Goal: Navigation & Orientation: Find specific page/section

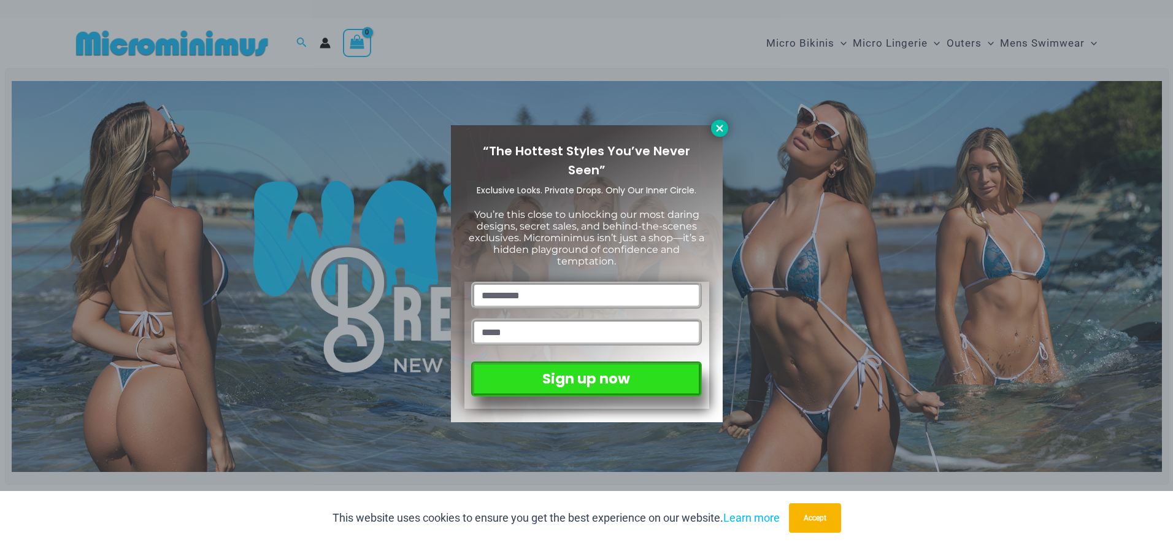
click at [724, 125] on icon at bounding box center [719, 128] width 11 height 11
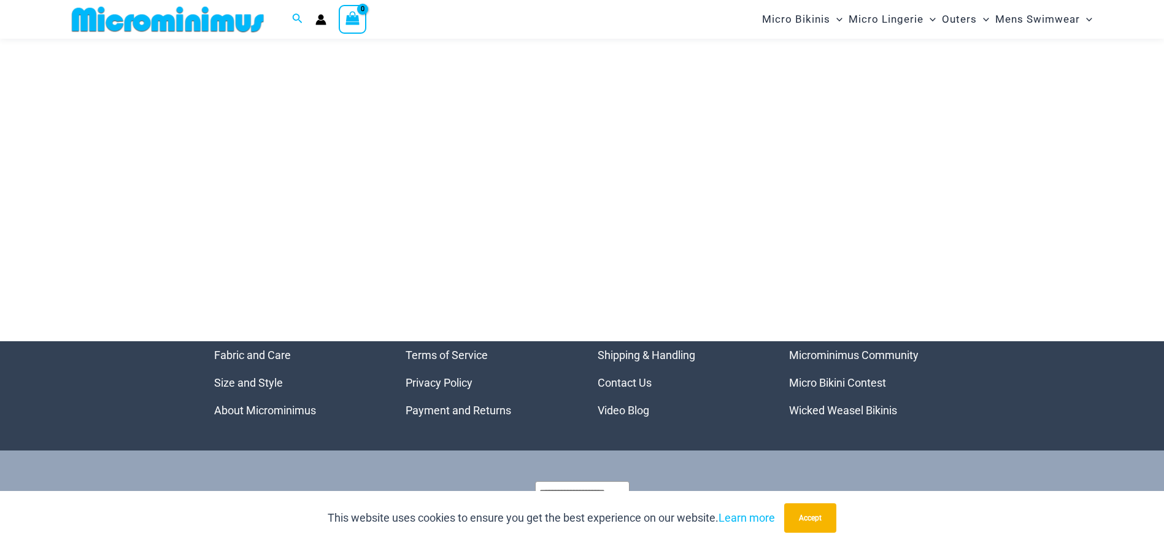
scroll to position [5818, 0]
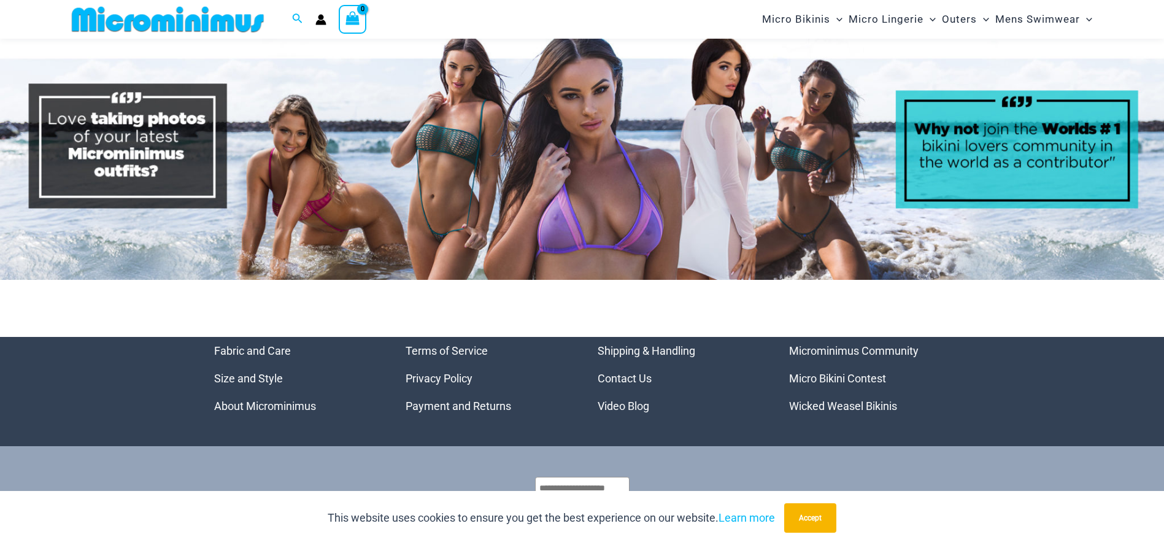
click at [1124, 512] on icon at bounding box center [1129, 509] width 14 height 9
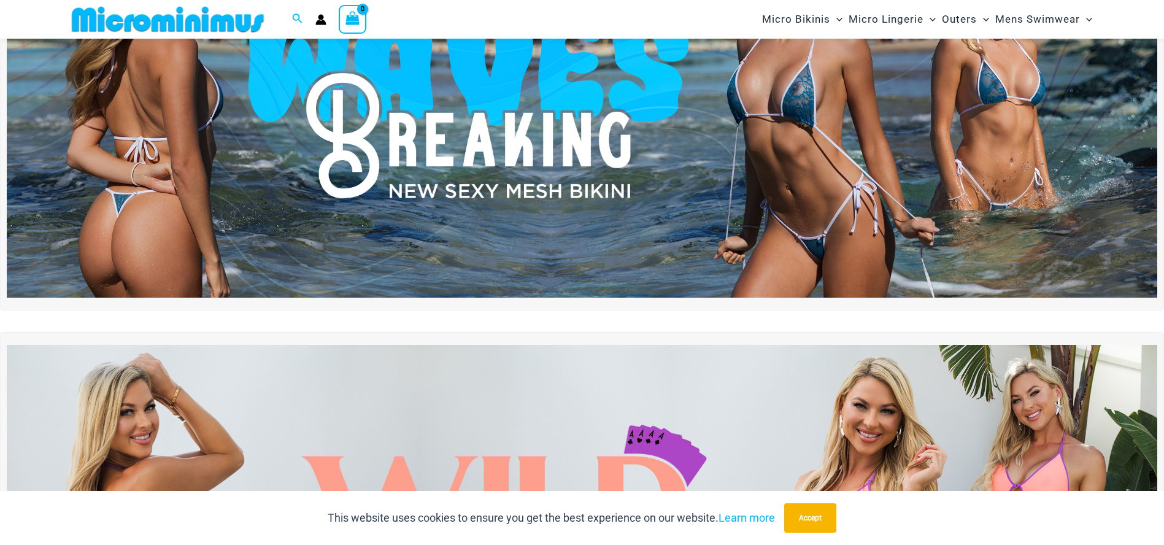
scroll to position [0, 0]
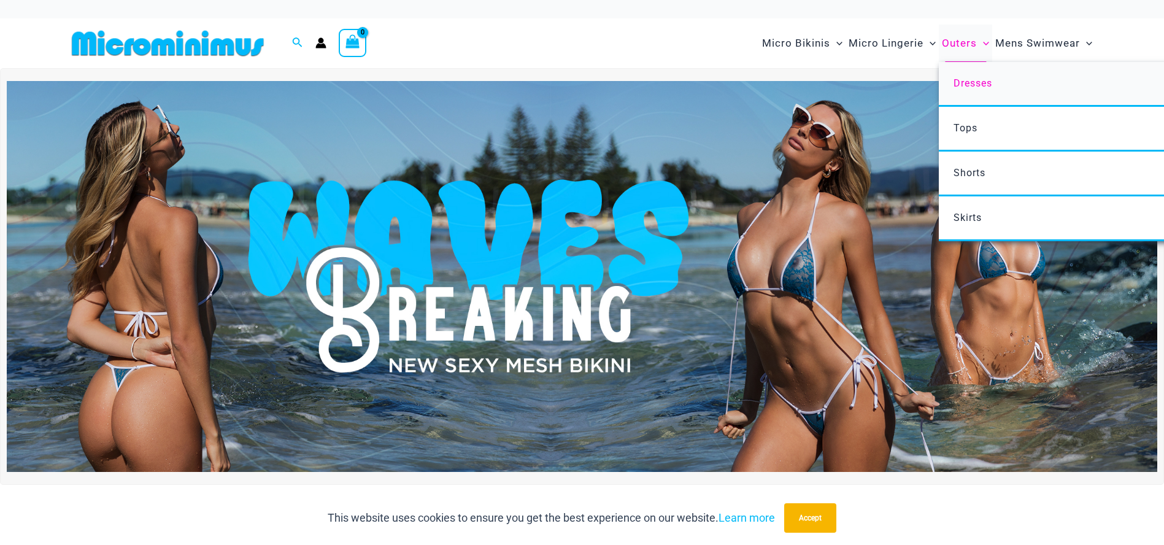
click at [975, 86] on span "Dresses" at bounding box center [972, 83] width 39 height 12
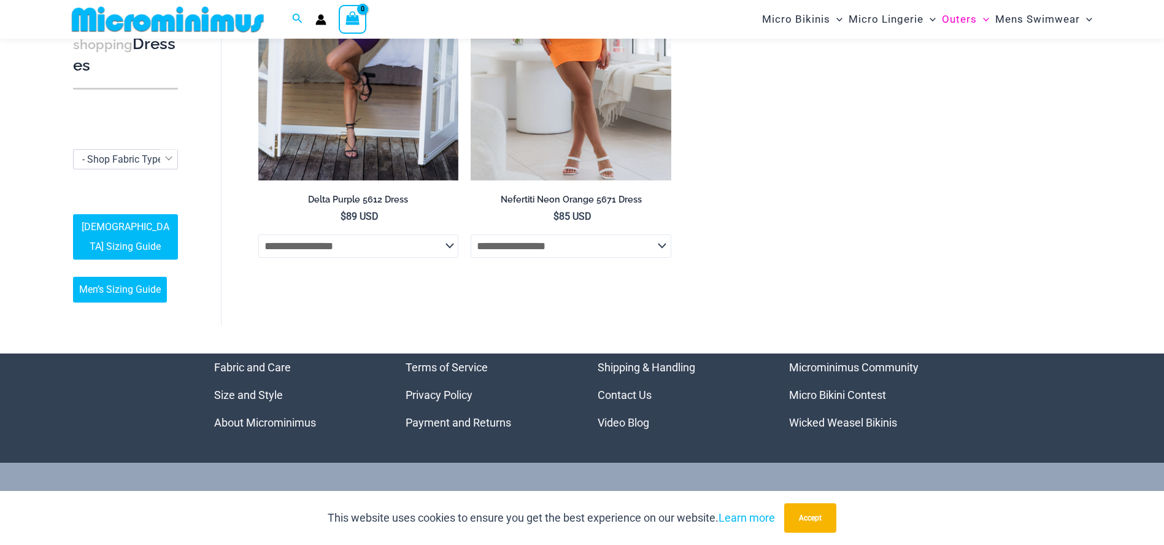
scroll to position [1094, 0]
